Goal: Information Seeking & Learning: Learn about a topic

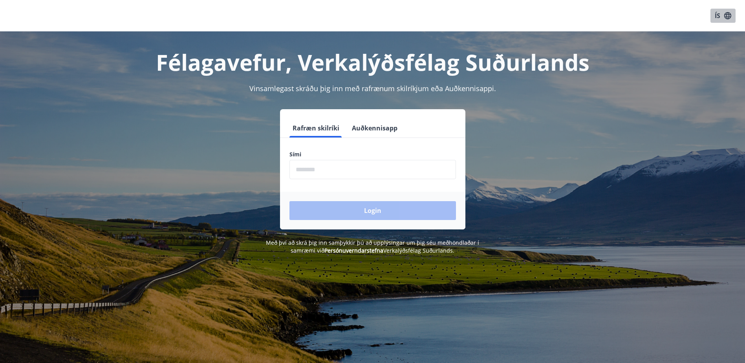
click at [717, 13] on button "ÍS" at bounding box center [723, 16] width 25 height 14
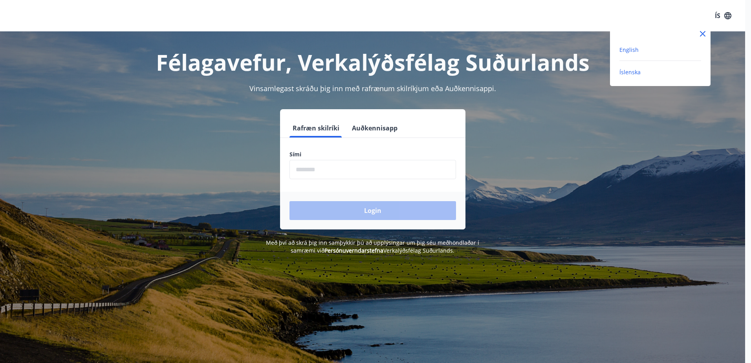
click at [623, 48] on span "English" at bounding box center [629, 49] width 19 height 7
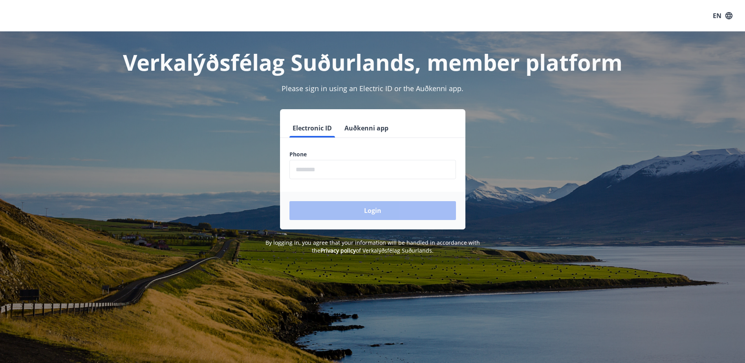
click at [346, 171] on input "phone" at bounding box center [373, 169] width 167 height 19
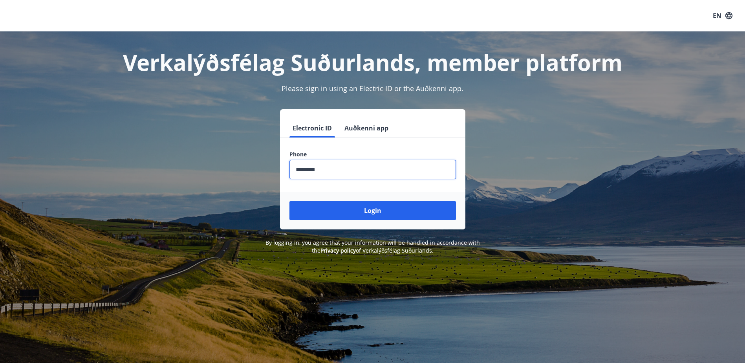
type input "********"
click at [290, 201] on button "Login" at bounding box center [373, 210] width 167 height 19
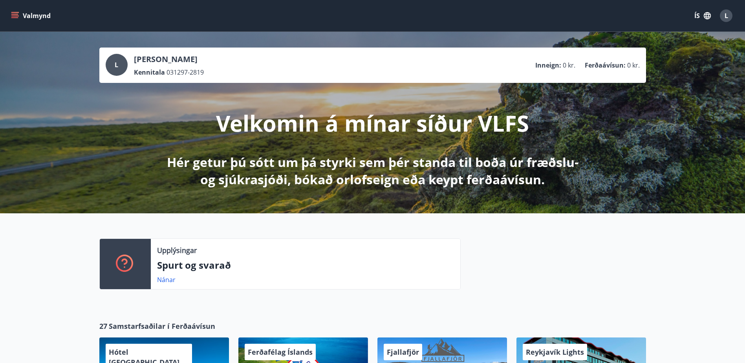
click at [708, 17] on icon "button" at bounding box center [707, 15] width 7 height 7
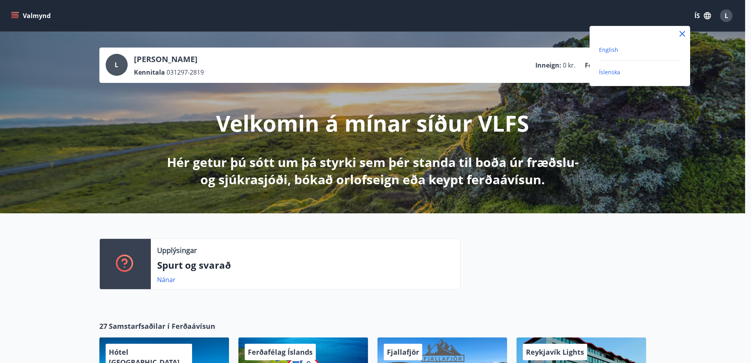
click at [614, 50] on span "English" at bounding box center [608, 49] width 19 height 7
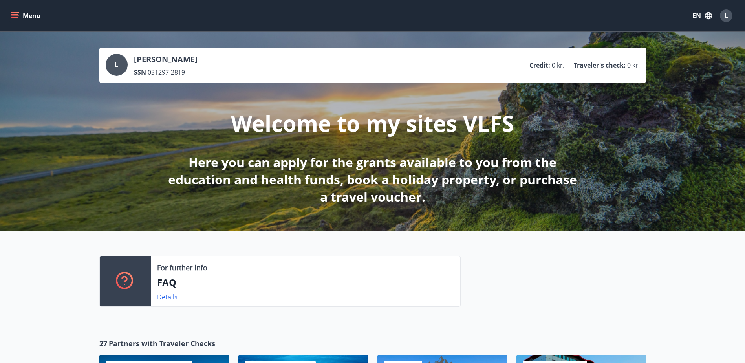
click at [11, 20] on button "Menu" at bounding box center [26, 16] width 35 height 14
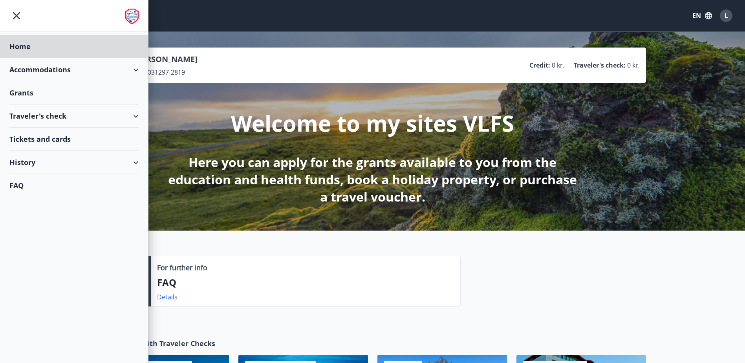
click at [33, 92] on div "Grants" at bounding box center [73, 92] width 129 height 23
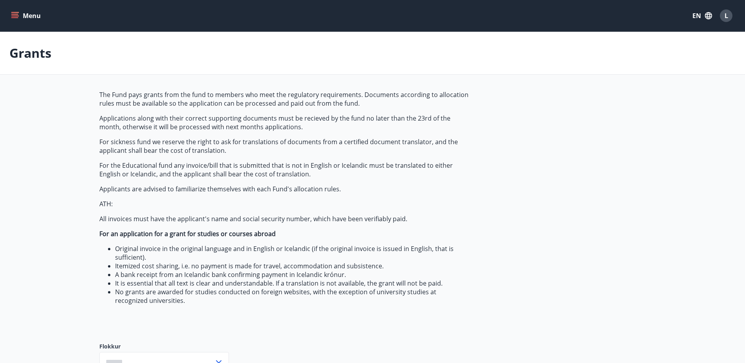
type input "***"
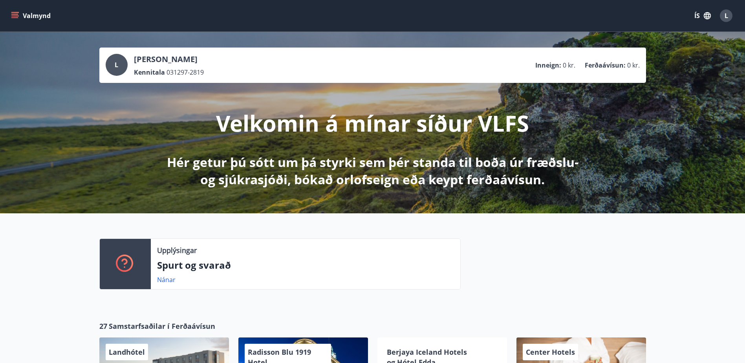
click at [709, 18] on icon "button" at bounding box center [707, 15] width 9 height 9
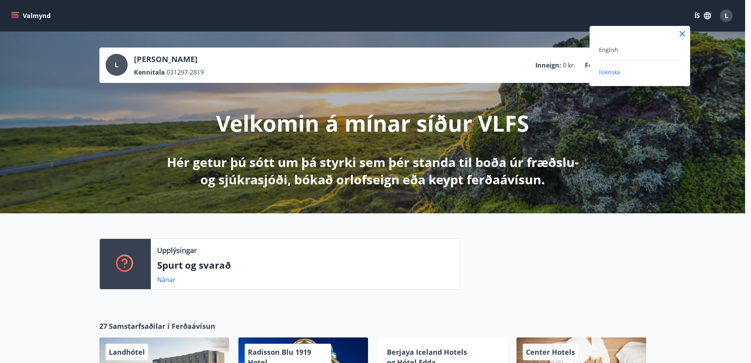
click at [629, 51] on div "English" at bounding box center [640, 49] width 82 height 9
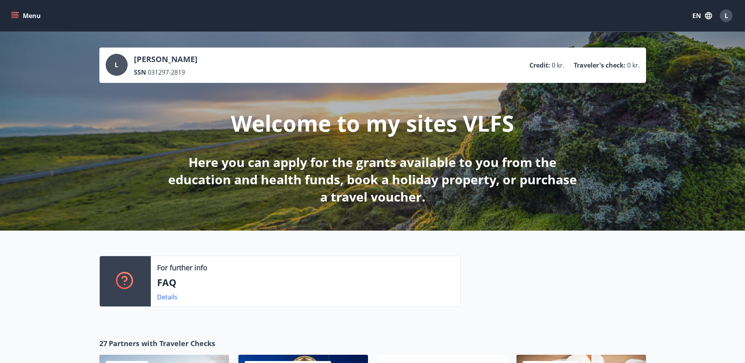
click at [15, 14] on icon "menu" at bounding box center [14, 14] width 7 height 1
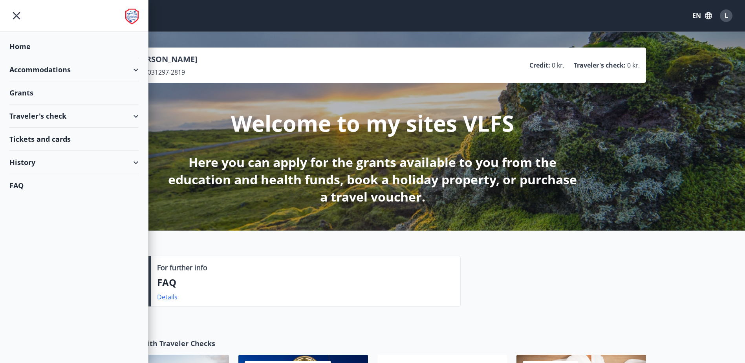
click at [66, 61] on div "Accommodations" at bounding box center [73, 69] width 129 height 23
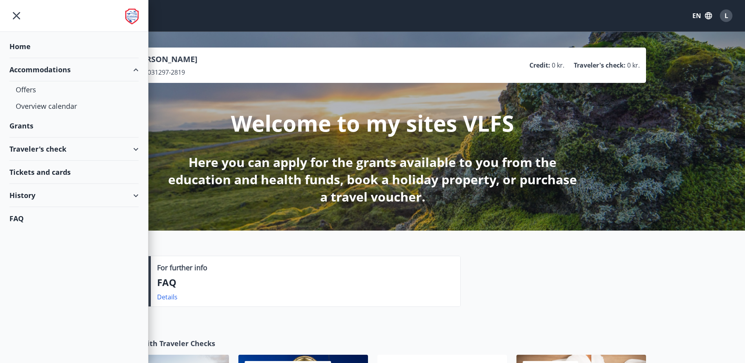
click at [66, 62] on div "Accommodations" at bounding box center [73, 69] width 129 height 23
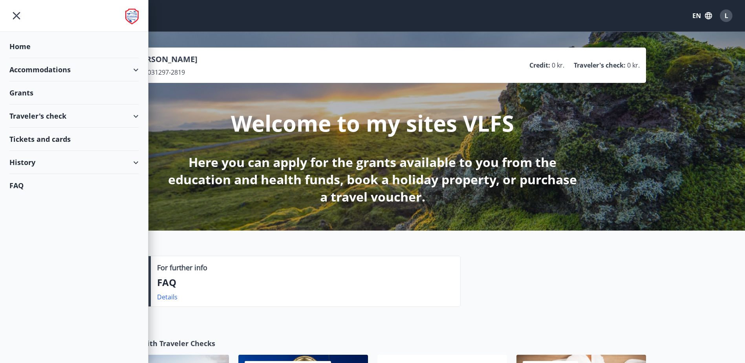
click at [37, 160] on div "History" at bounding box center [73, 162] width 129 height 23
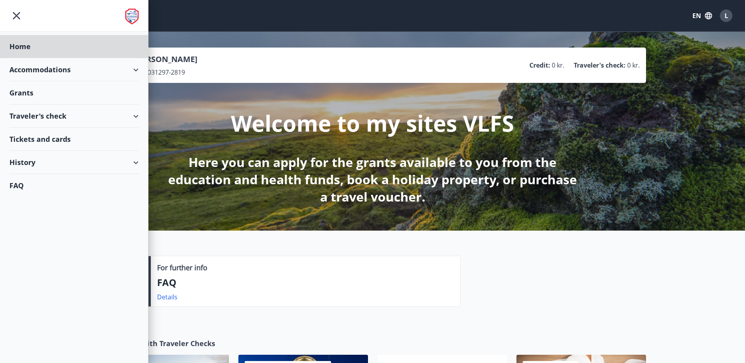
click at [26, 90] on div "Grants" at bounding box center [73, 92] width 129 height 23
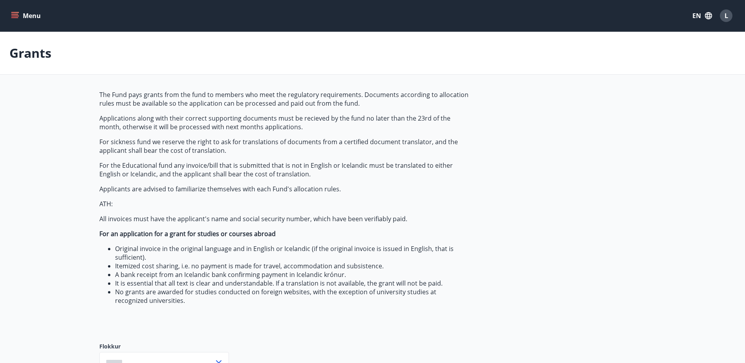
type input "***"
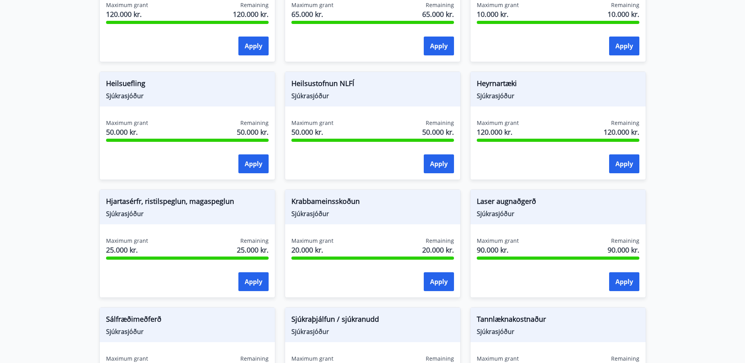
scroll to position [432, 0]
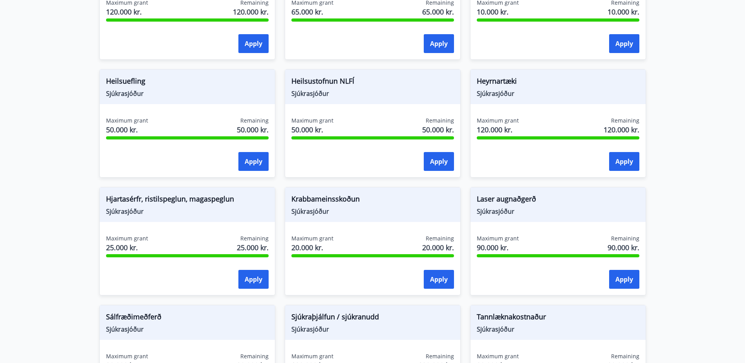
drag, startPoint x: 720, startPoint y: 291, endPoint x: 717, endPoint y: 285, distance: 6.5
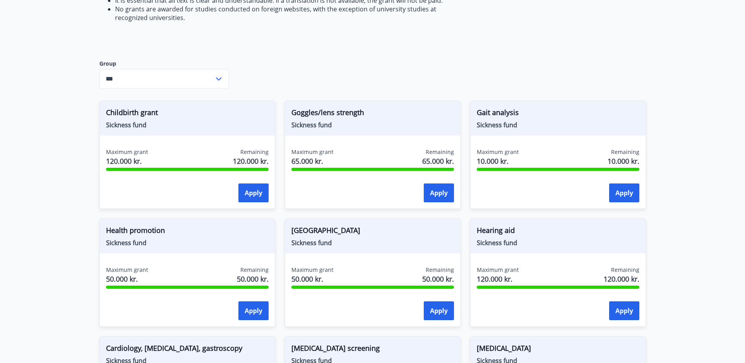
scroll to position [0, 0]
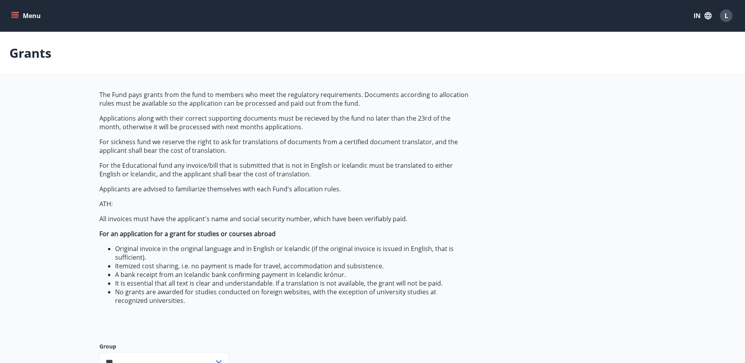
click at [11, 19] on icon "menu" at bounding box center [15, 16] width 8 height 8
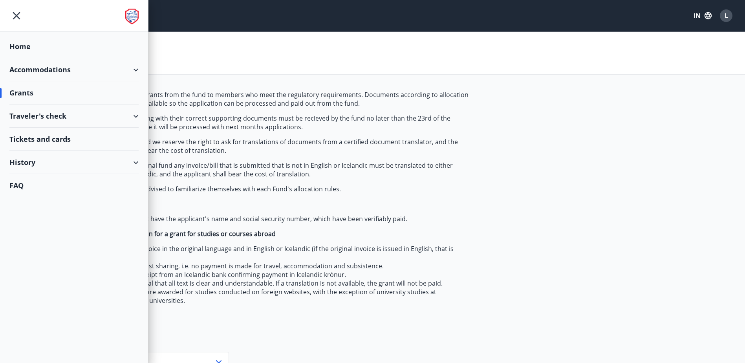
click at [75, 117] on div "Traveler's check" at bounding box center [73, 116] width 129 height 23
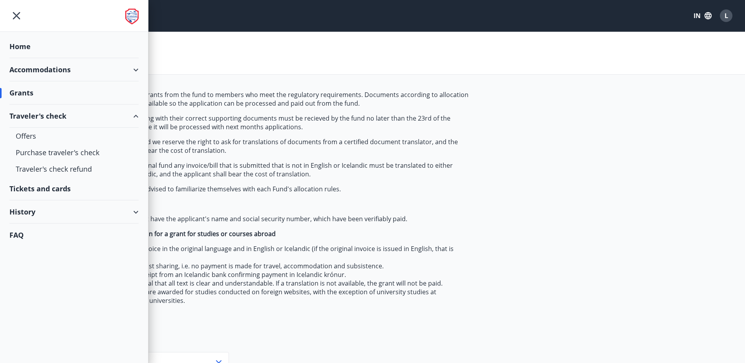
click at [106, 196] on div "Tickets and cards" at bounding box center [73, 188] width 129 height 23
click at [16, 48] on div "Home" at bounding box center [73, 46] width 129 height 23
